Goal: Transaction & Acquisition: Purchase product/service

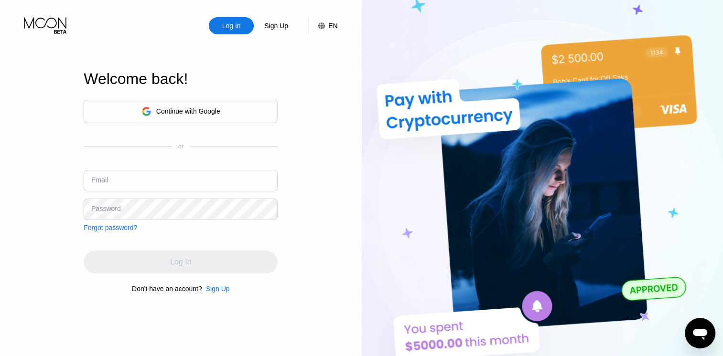
click at [153, 187] on input "text" at bounding box center [181, 181] width 194 height 22
click at [183, 111] on div "Continue with Google" at bounding box center [188, 112] width 64 height 8
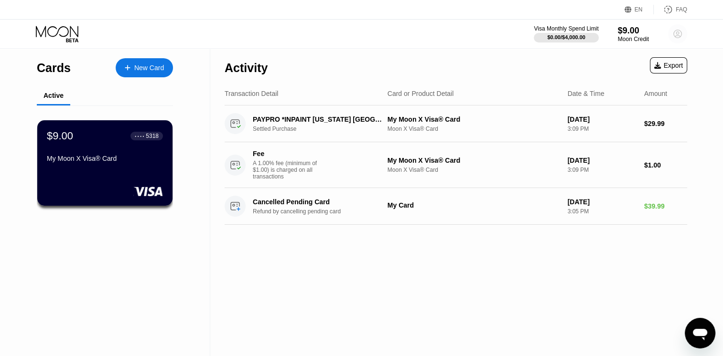
click at [676, 33] on circle at bounding box center [677, 33] width 19 height 19
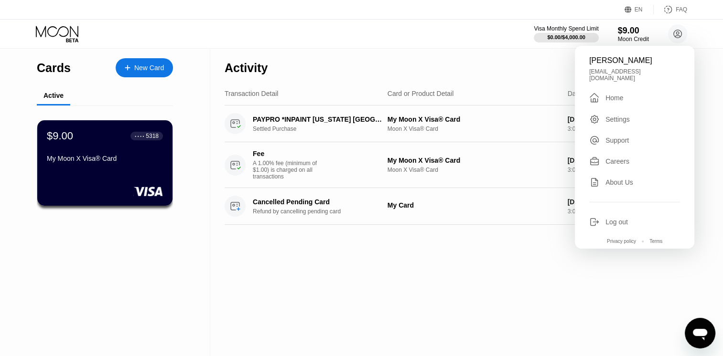
click at [441, 46] on div "Visa Monthly Spend Limit $0.00 / $4,000.00 $9.00 Moon Credit [PERSON_NAME] [EMA…" at bounding box center [361, 34] width 723 height 29
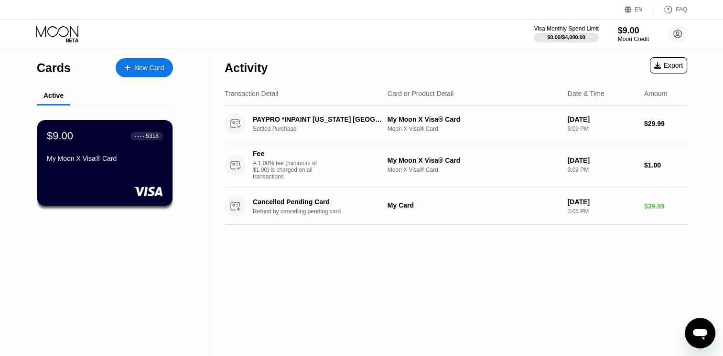
click at [61, 76] on div "Cards New Card" at bounding box center [105, 65] width 136 height 33
click at [57, 102] on div "Active" at bounding box center [53, 96] width 33 height 19
click at [143, 190] on rect at bounding box center [149, 192] width 30 height 10
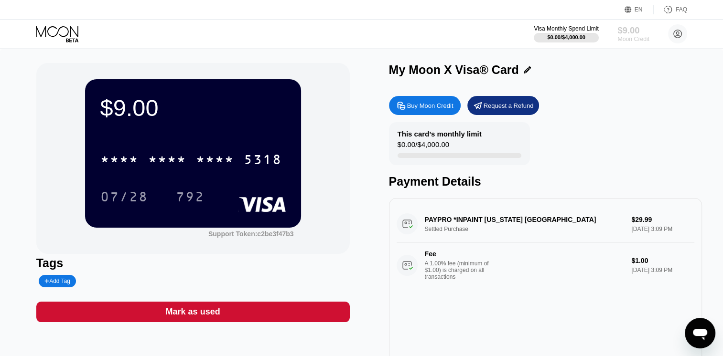
click at [627, 28] on div "$9.00" at bounding box center [633, 30] width 32 height 10
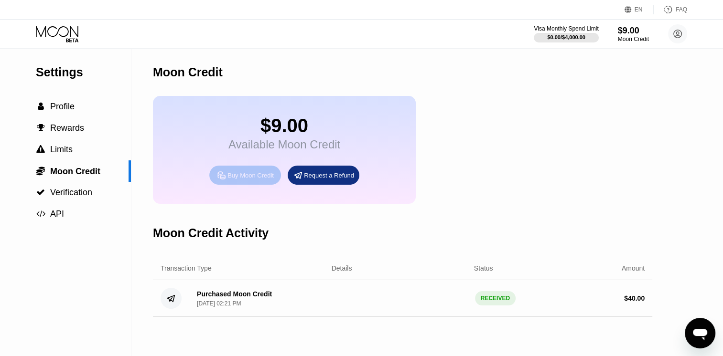
click at [248, 180] on div "Buy Moon Credit" at bounding box center [250, 176] width 46 height 8
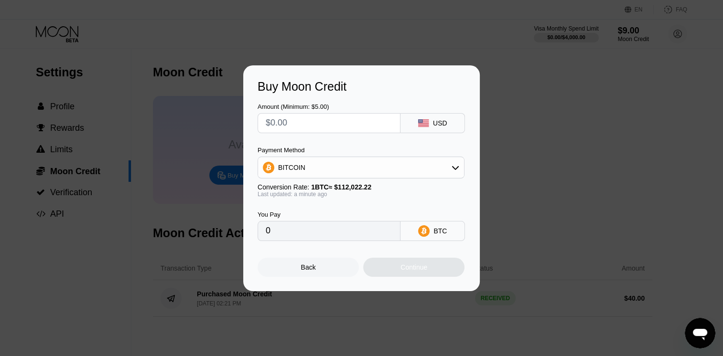
click at [294, 120] on input "text" at bounding box center [329, 123] width 127 height 19
type input "$15"
type input "0.00013391"
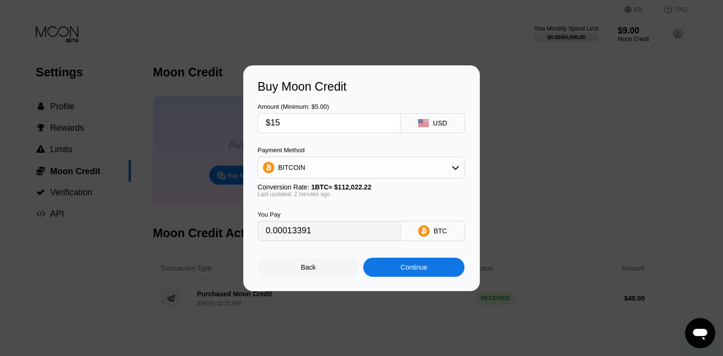
type input "$15"
click at [402, 268] on div "Continue" at bounding box center [413, 268] width 27 height 8
drag, startPoint x: 402, startPoint y: 268, endPoint x: 407, endPoint y: 271, distance: 6.1
click at [407, 271] on div "Continue" at bounding box center [413, 268] width 27 height 8
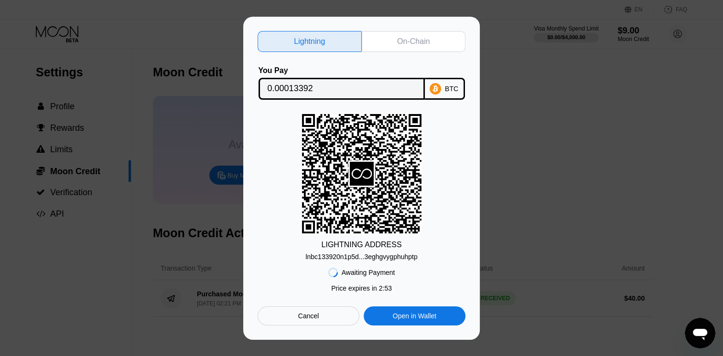
click at [431, 39] on div "On-Chain" at bounding box center [414, 41] width 104 height 21
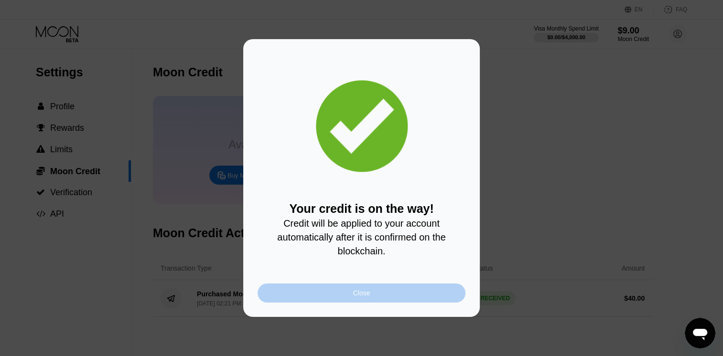
drag, startPoint x: 377, startPoint y: 300, endPoint x: 382, endPoint y: 310, distance: 11.8
click at [377, 299] on div "Close" at bounding box center [362, 293] width 208 height 19
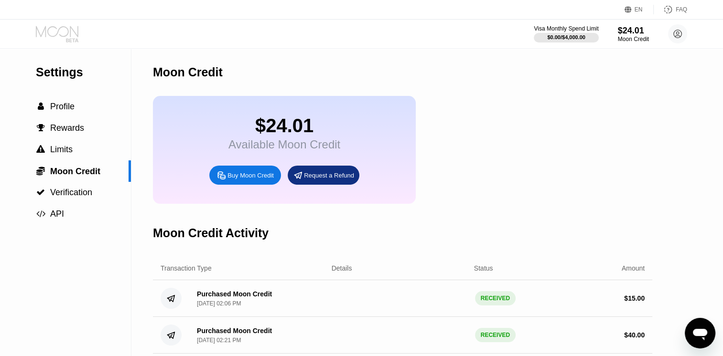
click at [65, 33] on icon at bounding box center [58, 34] width 44 height 17
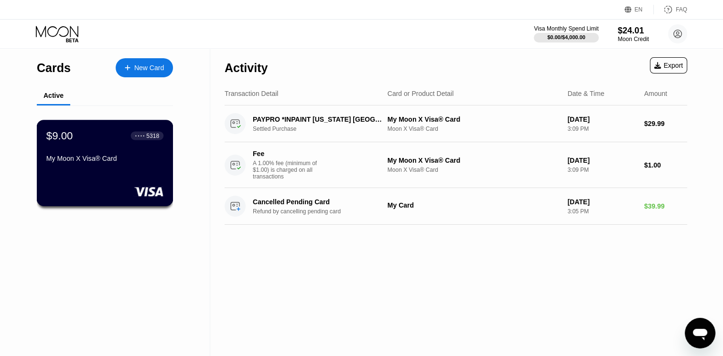
click at [119, 156] on div "$9.00 ● ● ● ● 5318 My Moon X Visa® Card" at bounding box center [104, 147] width 117 height 37
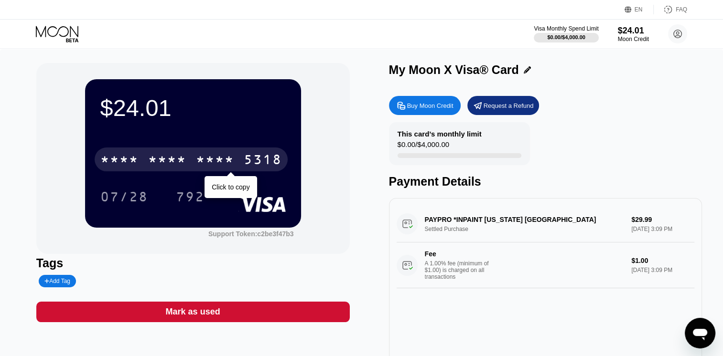
click at [267, 158] on div "5318" at bounding box center [263, 160] width 38 height 15
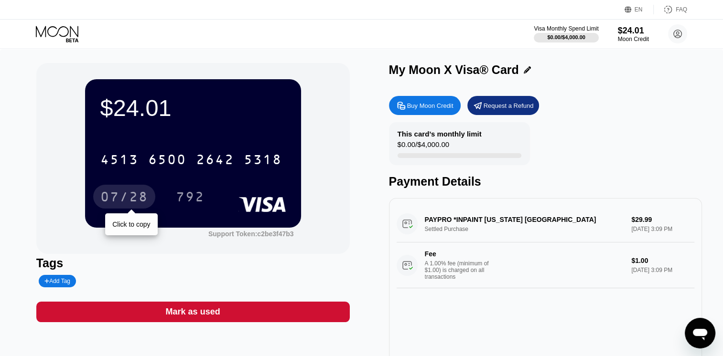
click at [130, 200] on div "07/28" at bounding box center [124, 198] width 48 height 15
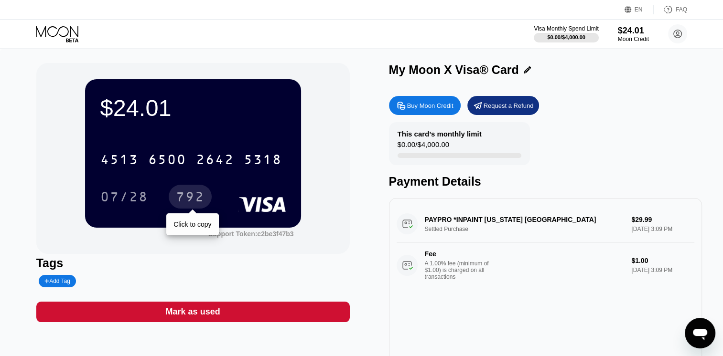
click at [188, 195] on div "792" at bounding box center [190, 198] width 29 height 15
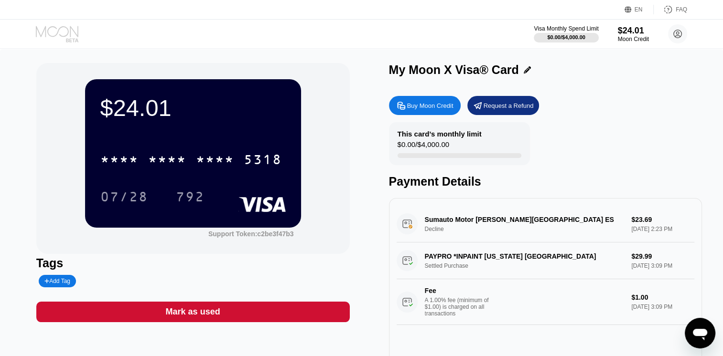
click at [67, 30] on icon at bounding box center [57, 31] width 43 height 11
